Goal: Task Accomplishment & Management: Use online tool/utility

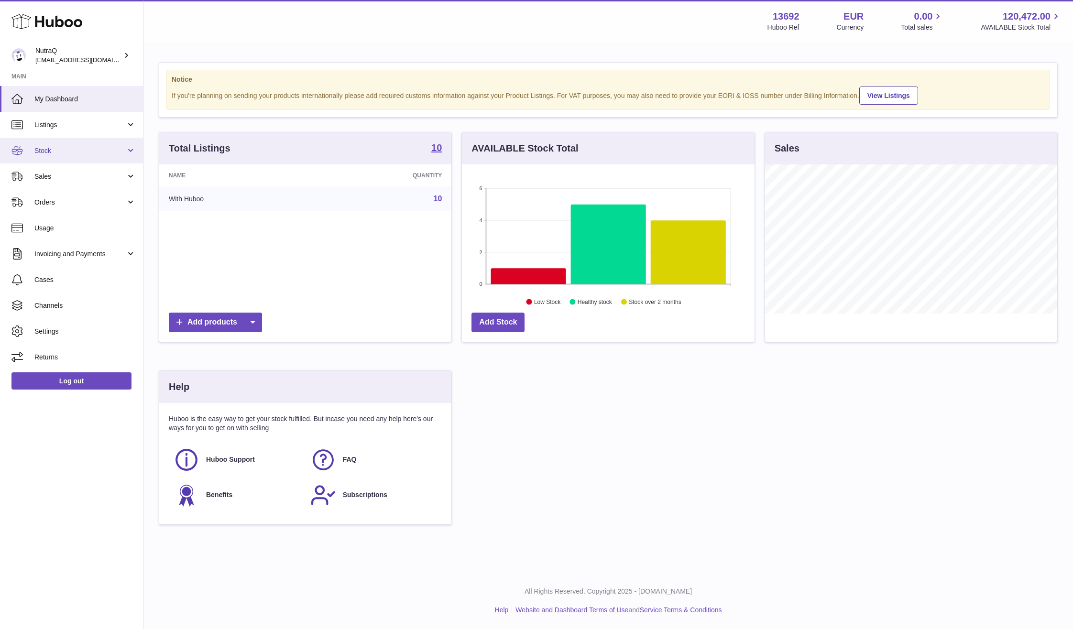
scroll to position [149, 293]
click at [57, 180] on span "Sales" at bounding box center [79, 176] width 91 height 9
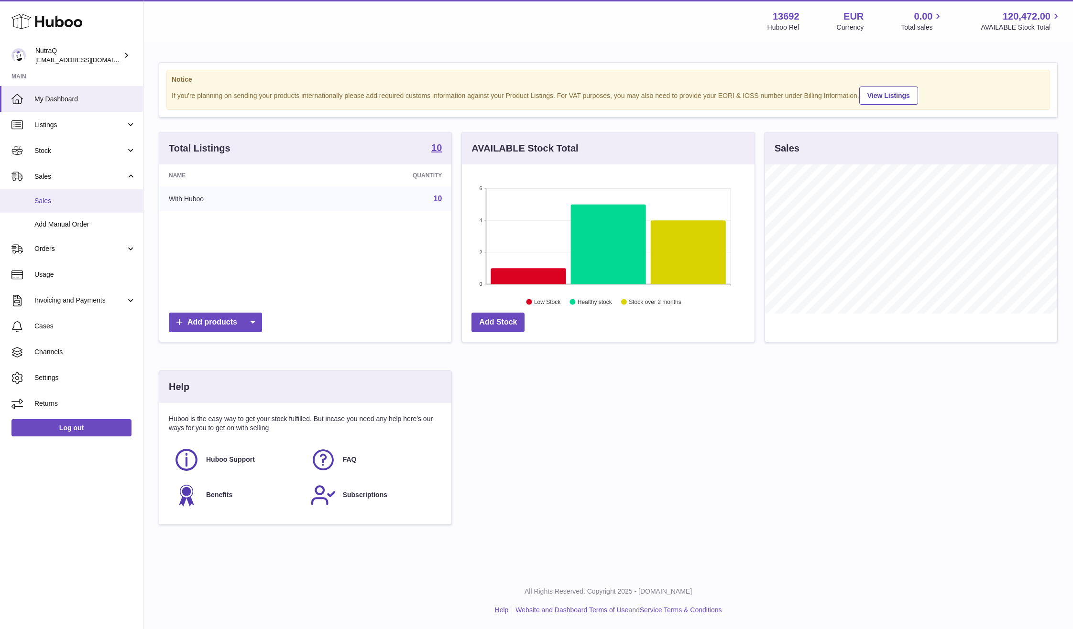
click at [92, 205] on span "Sales" at bounding box center [84, 200] width 101 height 9
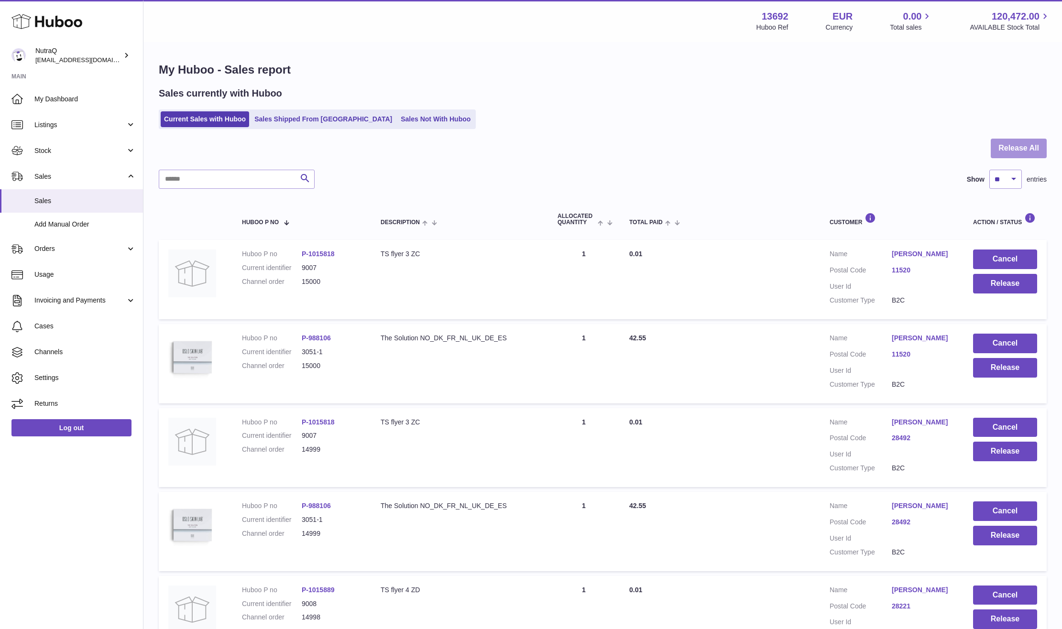
click at [991, 151] on button "Release All" at bounding box center [1018, 149] width 56 height 20
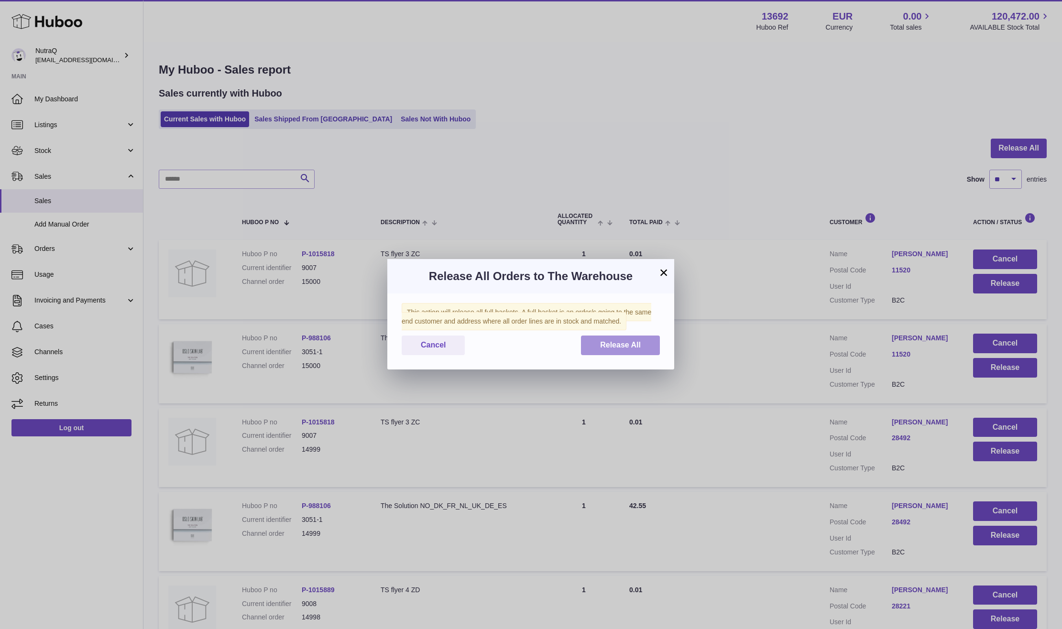
click at [604, 343] on span "Release All" at bounding box center [620, 345] width 41 height 8
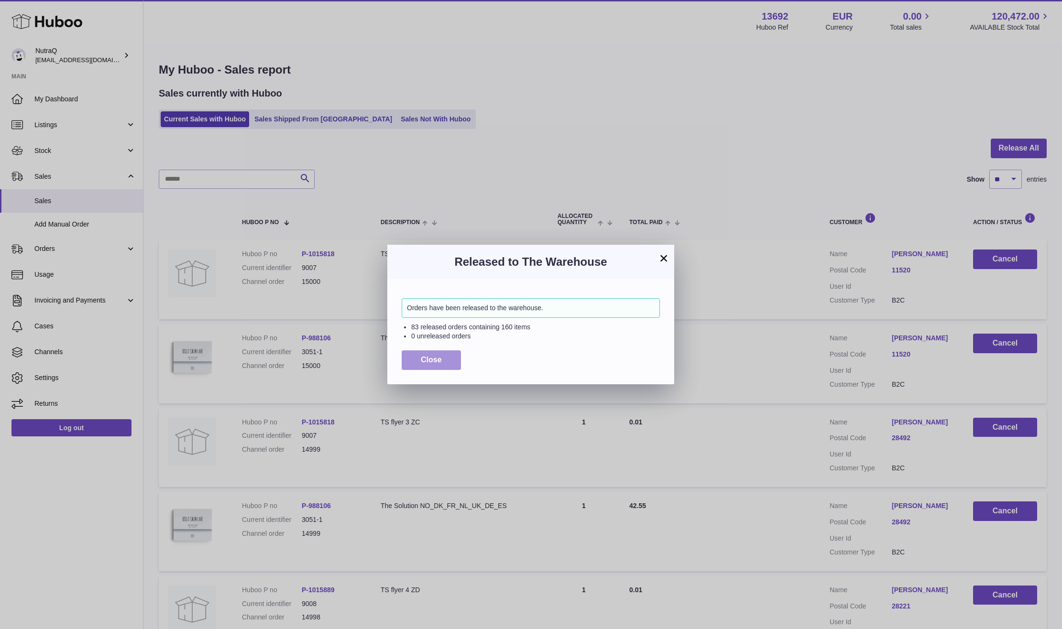
click at [442, 368] on button "Close" at bounding box center [431, 360] width 59 height 20
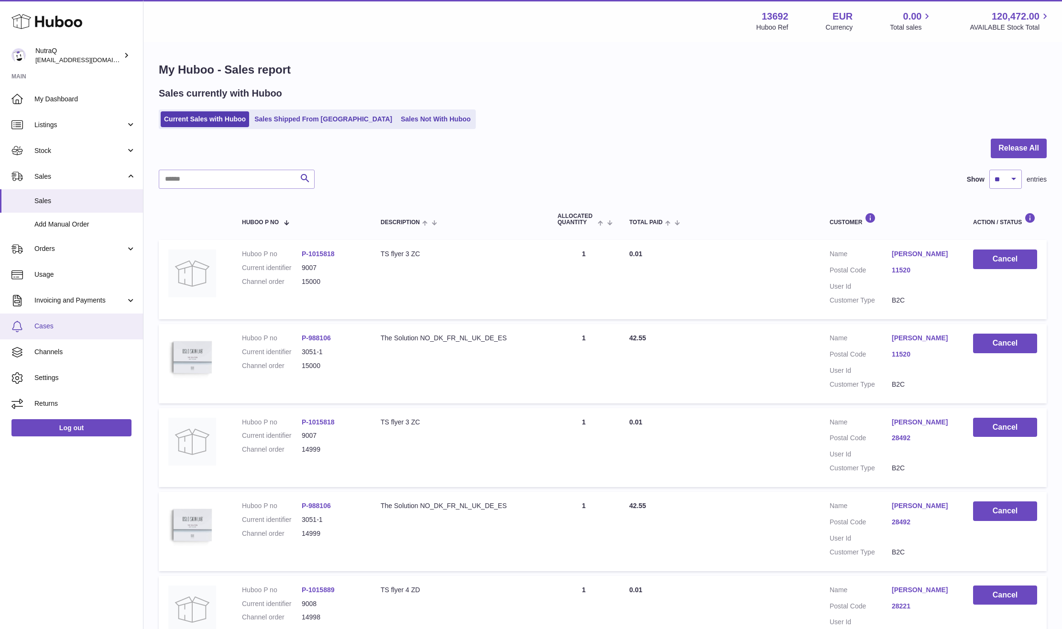
click at [73, 326] on span "Cases" at bounding box center [84, 326] width 101 height 9
